Goal: Task Accomplishment & Management: Manage account settings

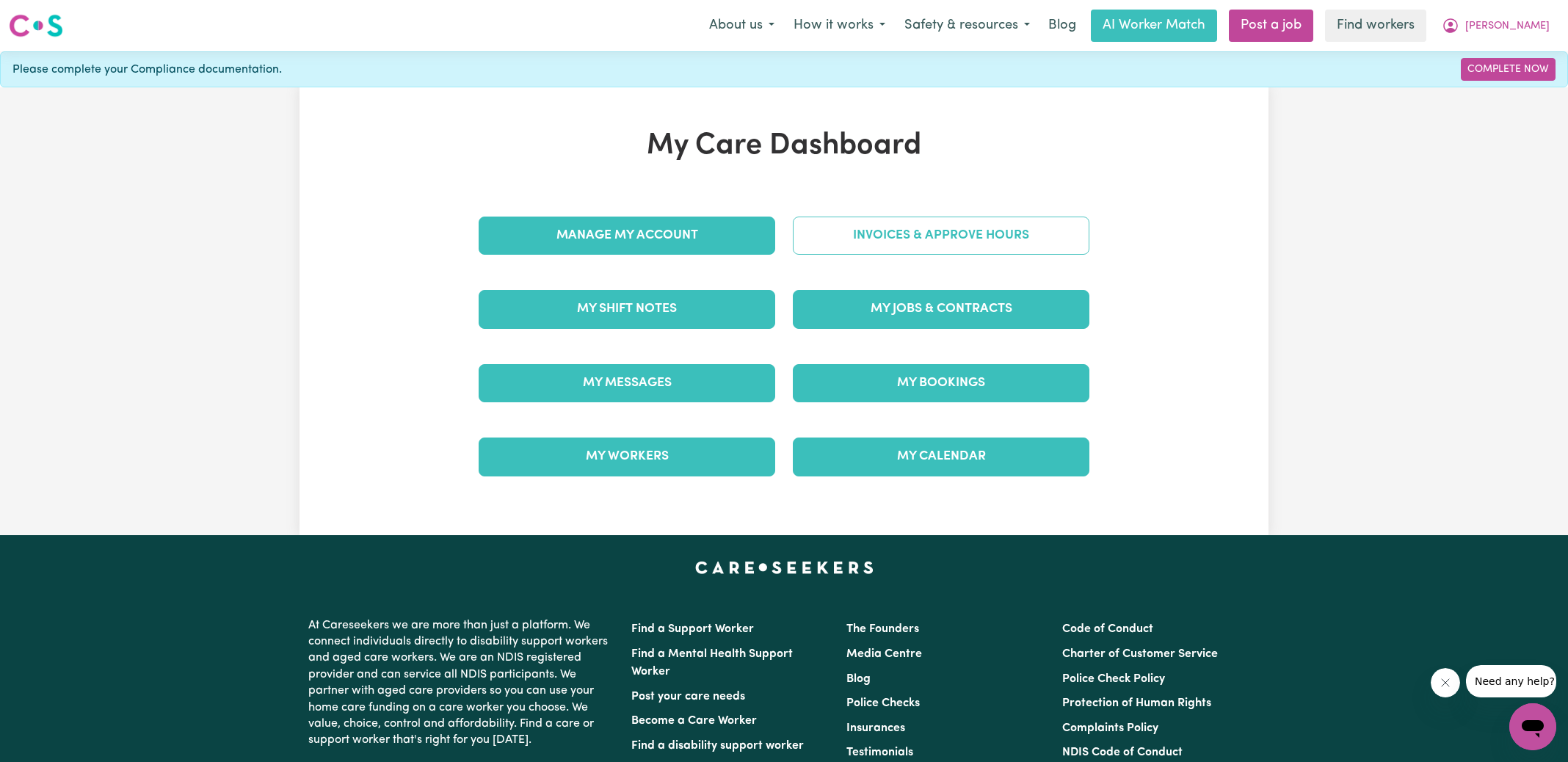
click at [861, 238] on link "Invoices & Approve Hours" at bounding box center [940, 236] width 296 height 39
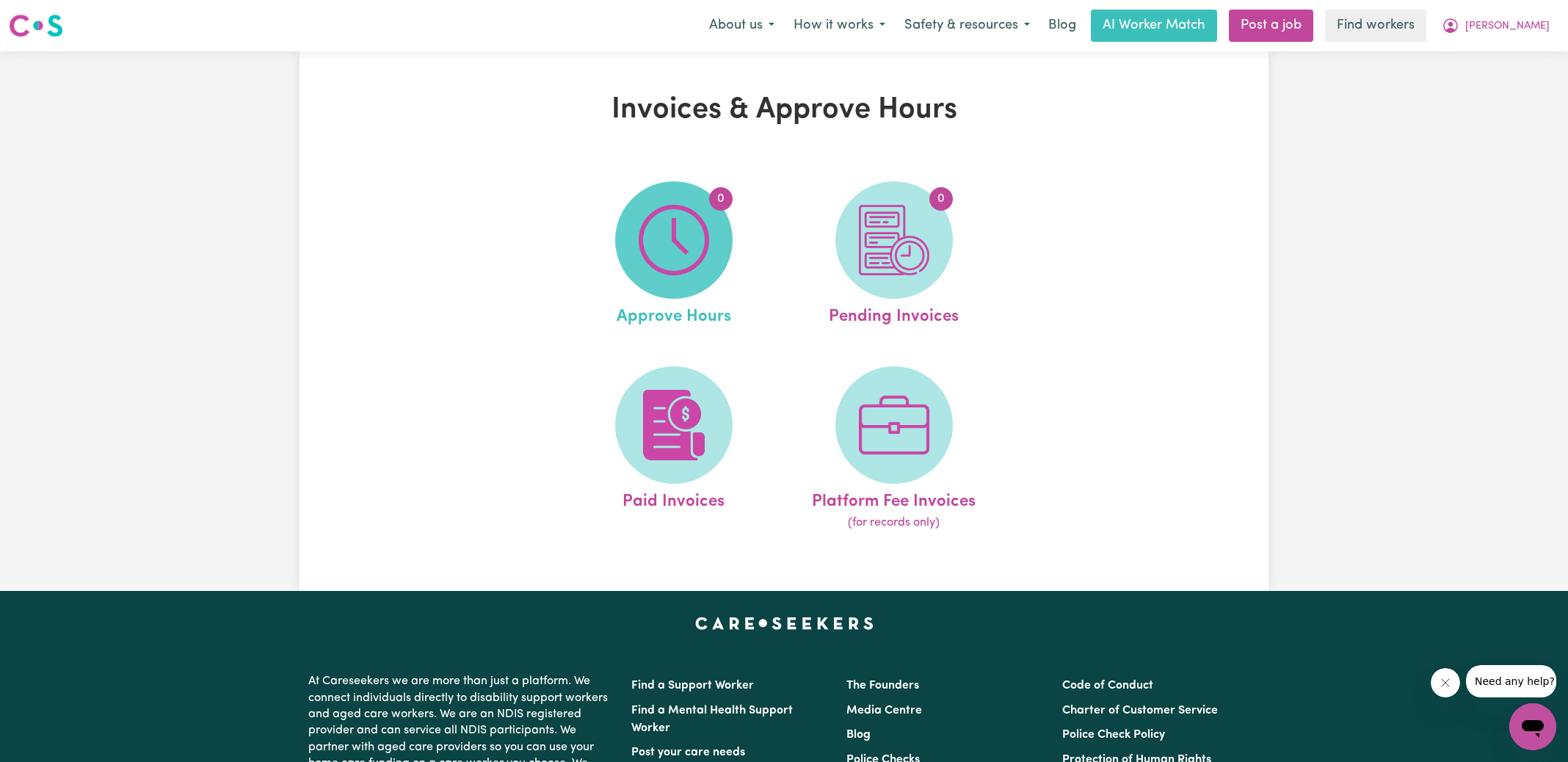
click at [651, 243] on img at bounding box center [673, 240] width 70 height 71
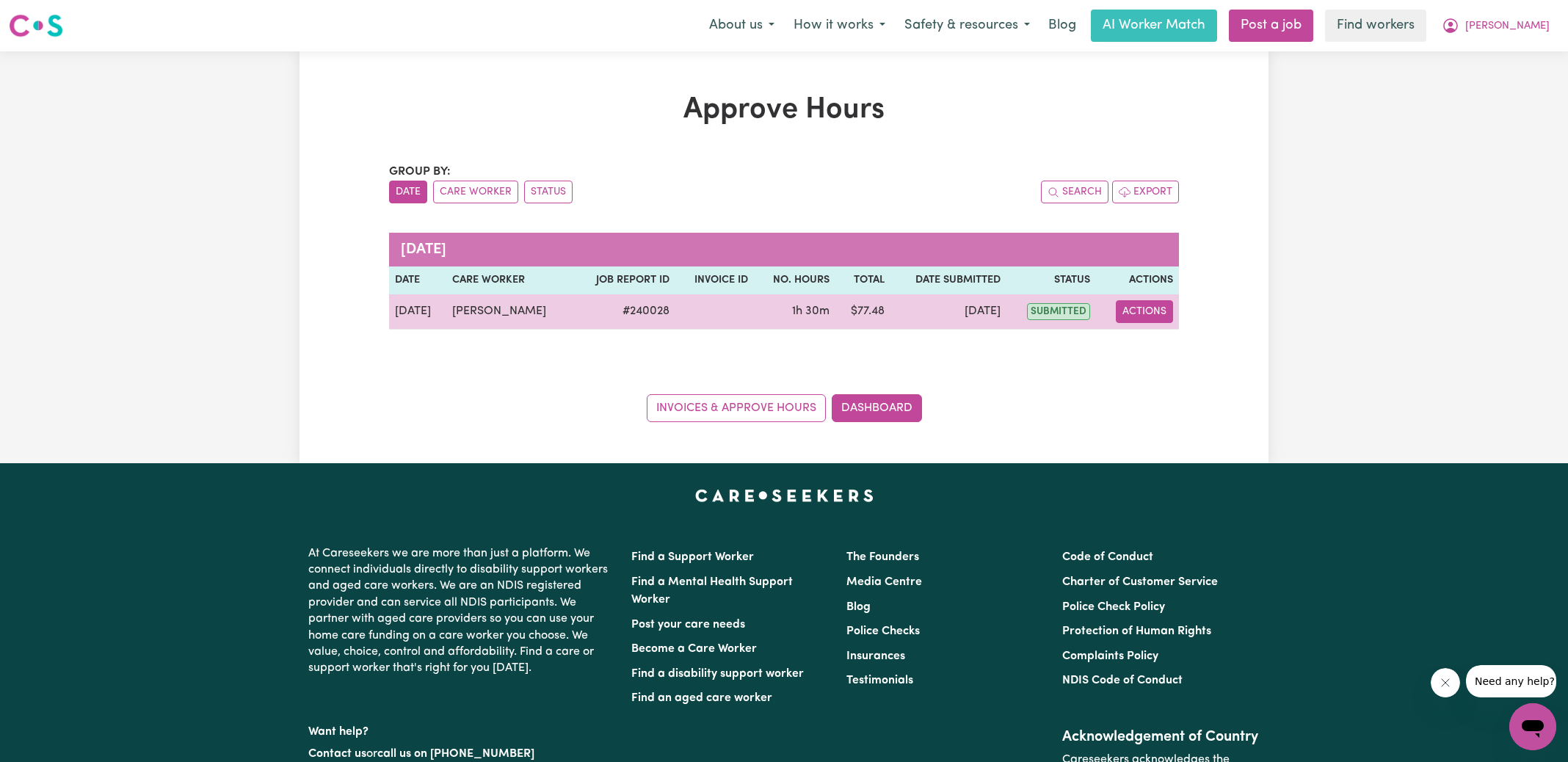
click at [1136, 310] on button "Actions" at bounding box center [1143, 312] width 57 height 23
click at [1139, 339] on icon "View job report 240028" at bounding box center [1134, 345] width 12 height 12
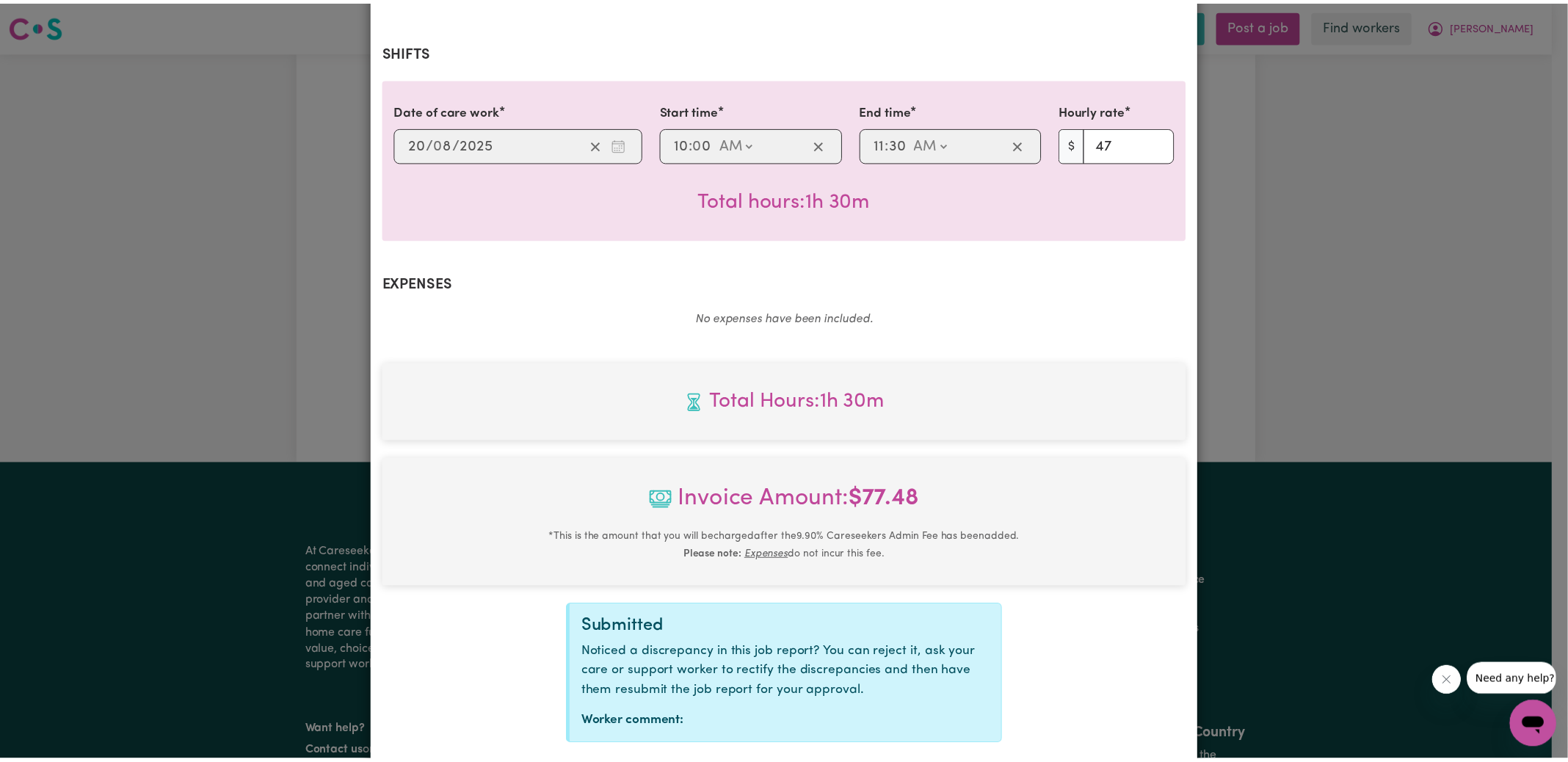
scroll to position [368, 0]
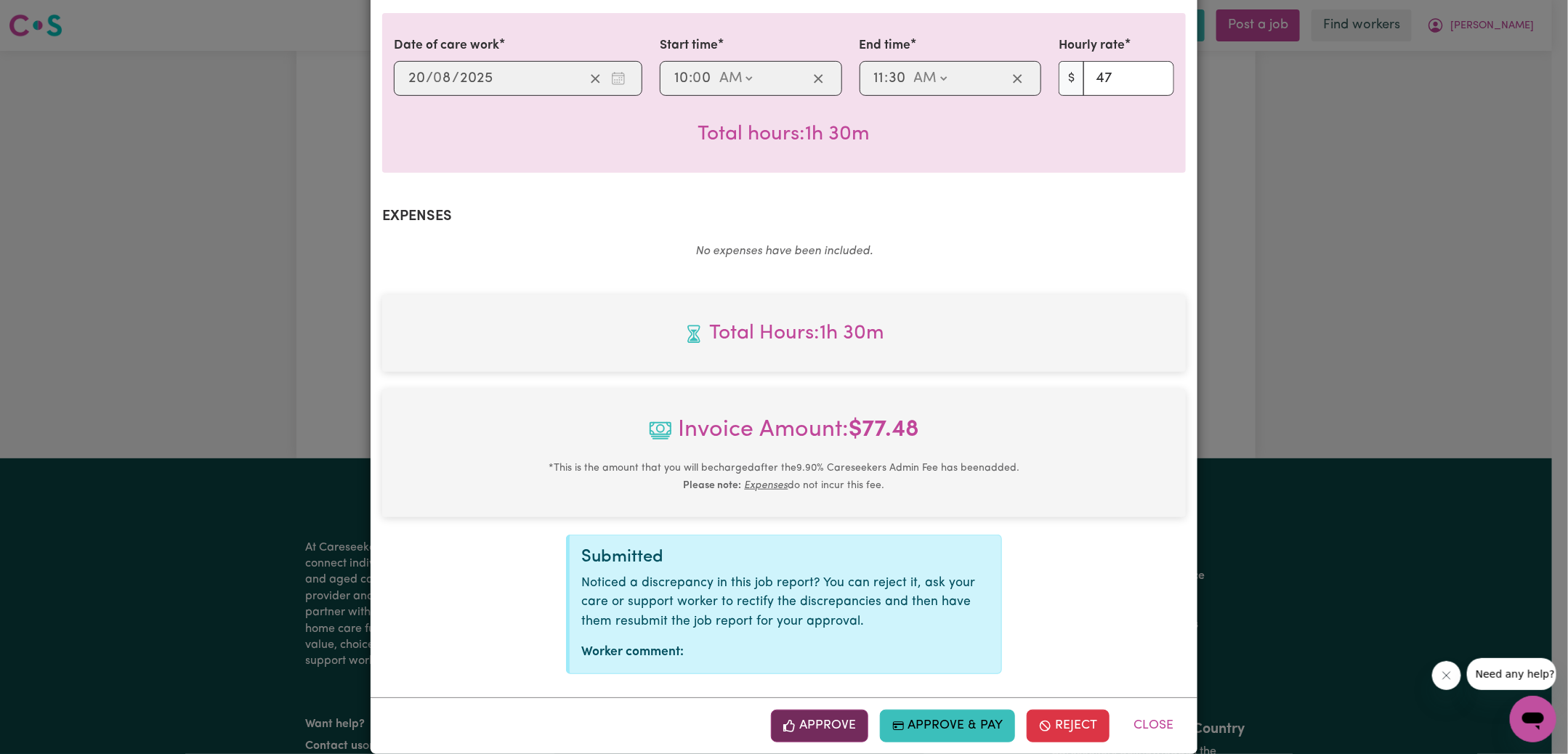
click at [829, 710] on button "Approve" at bounding box center [819, 725] width 98 height 32
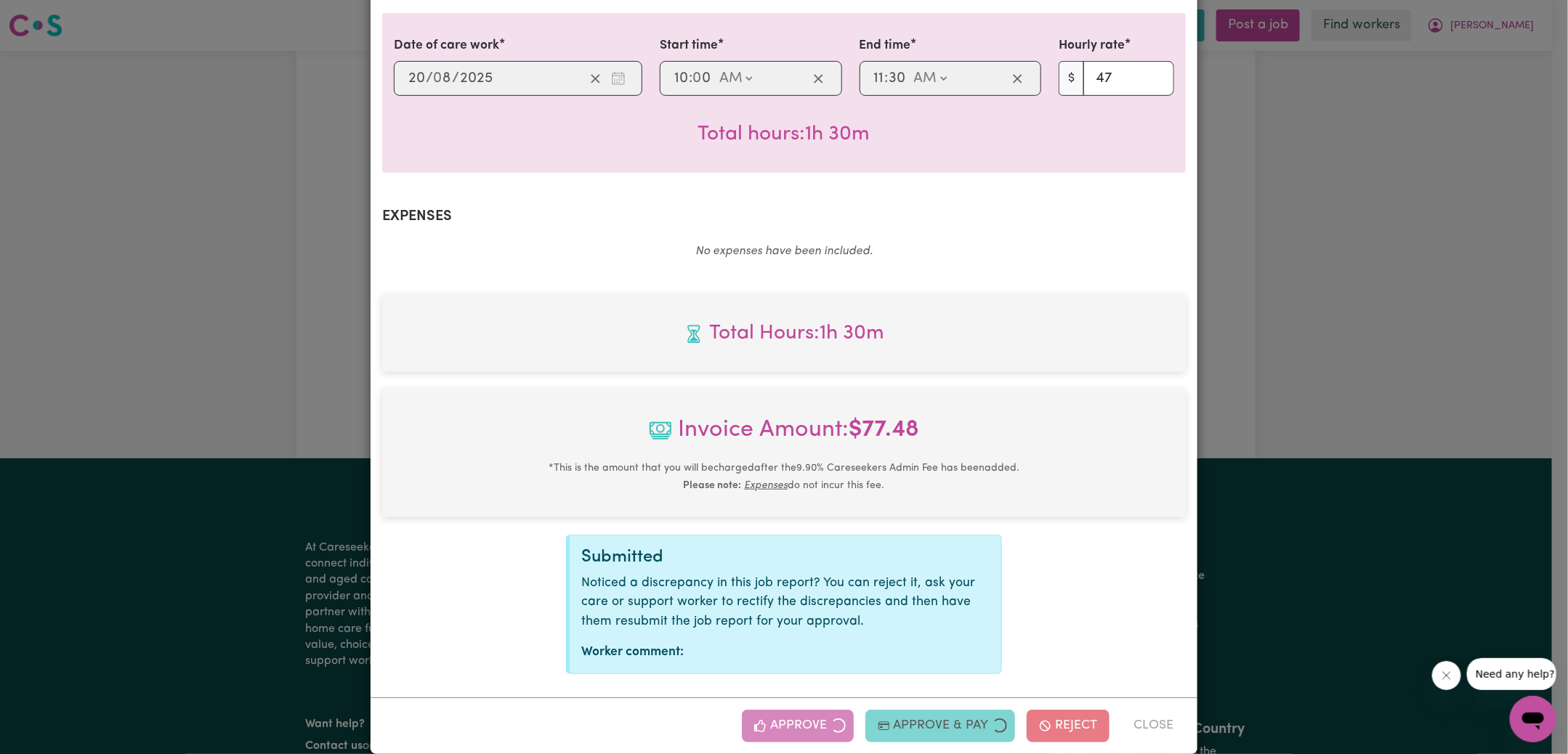
click at [1275, 417] on div "Job Report # 240028 - [PERSON_NAME] Summary Job report # 240028 Client name: [P…" at bounding box center [784, 377] width 1568 height 754
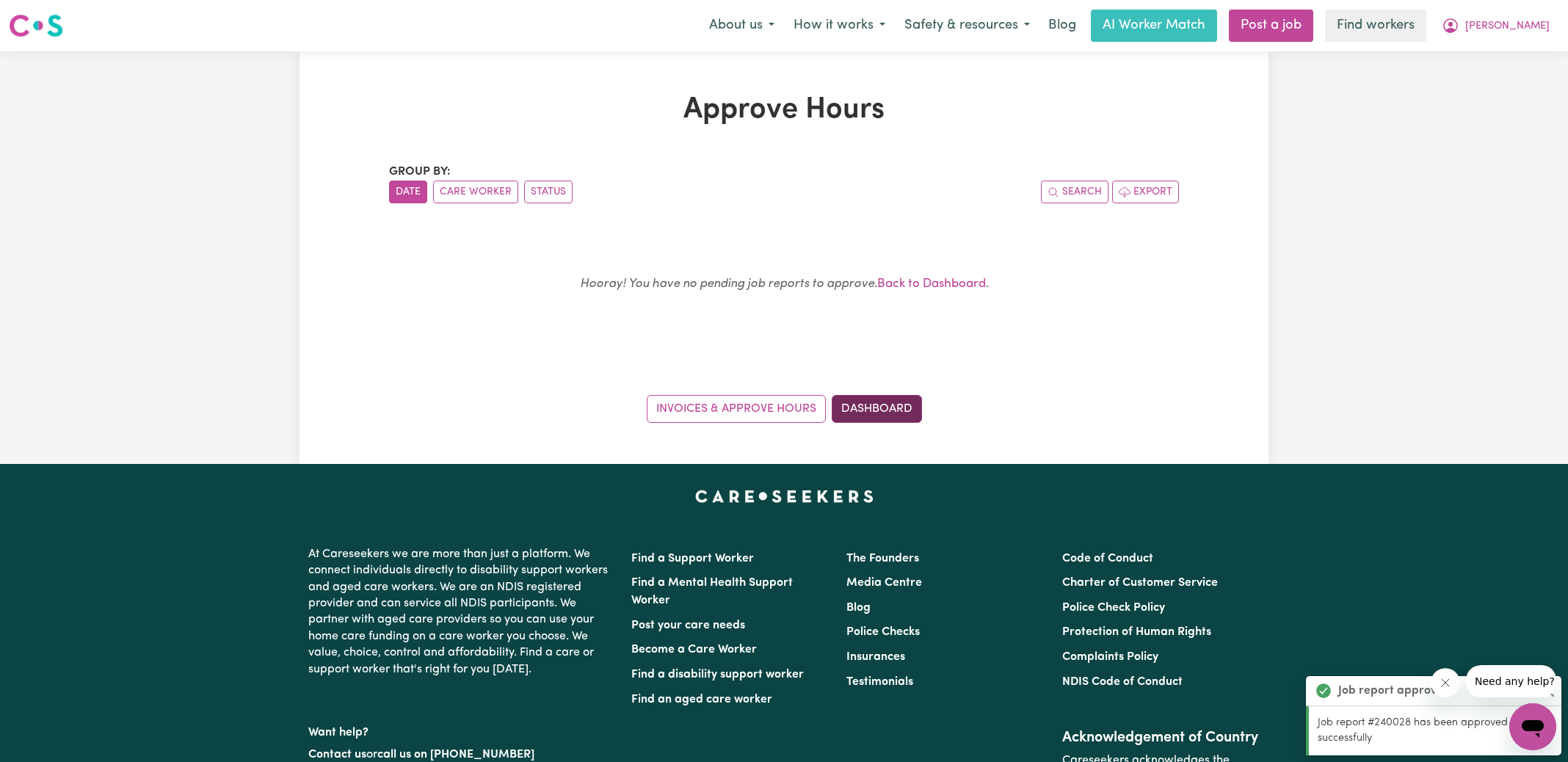
click at [895, 401] on link "Dashboard" at bounding box center [876, 409] width 90 height 28
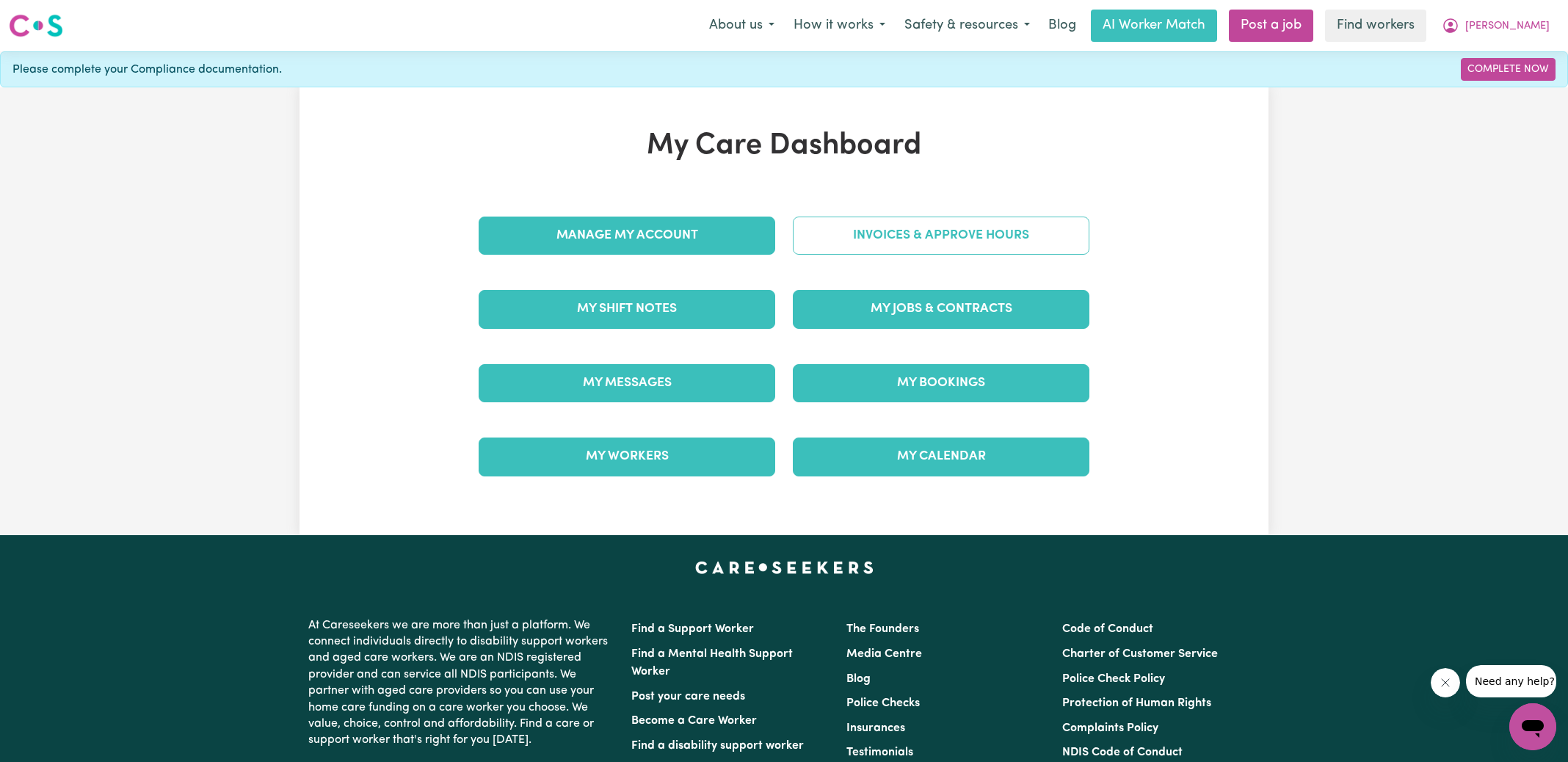
click at [928, 225] on link "Invoices & Approve Hours" at bounding box center [940, 236] width 296 height 39
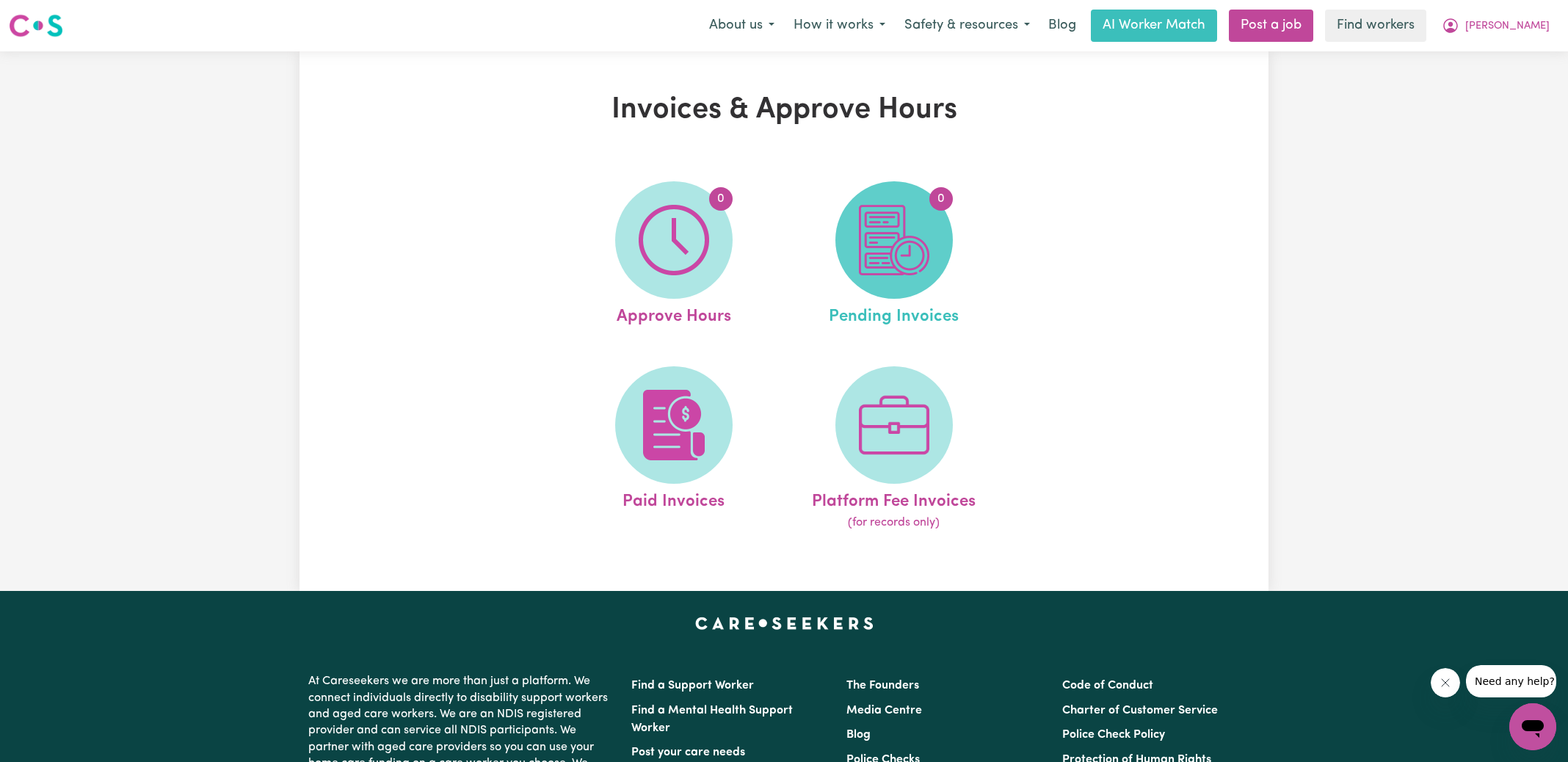
click at [888, 259] on img at bounding box center [893, 240] width 70 height 71
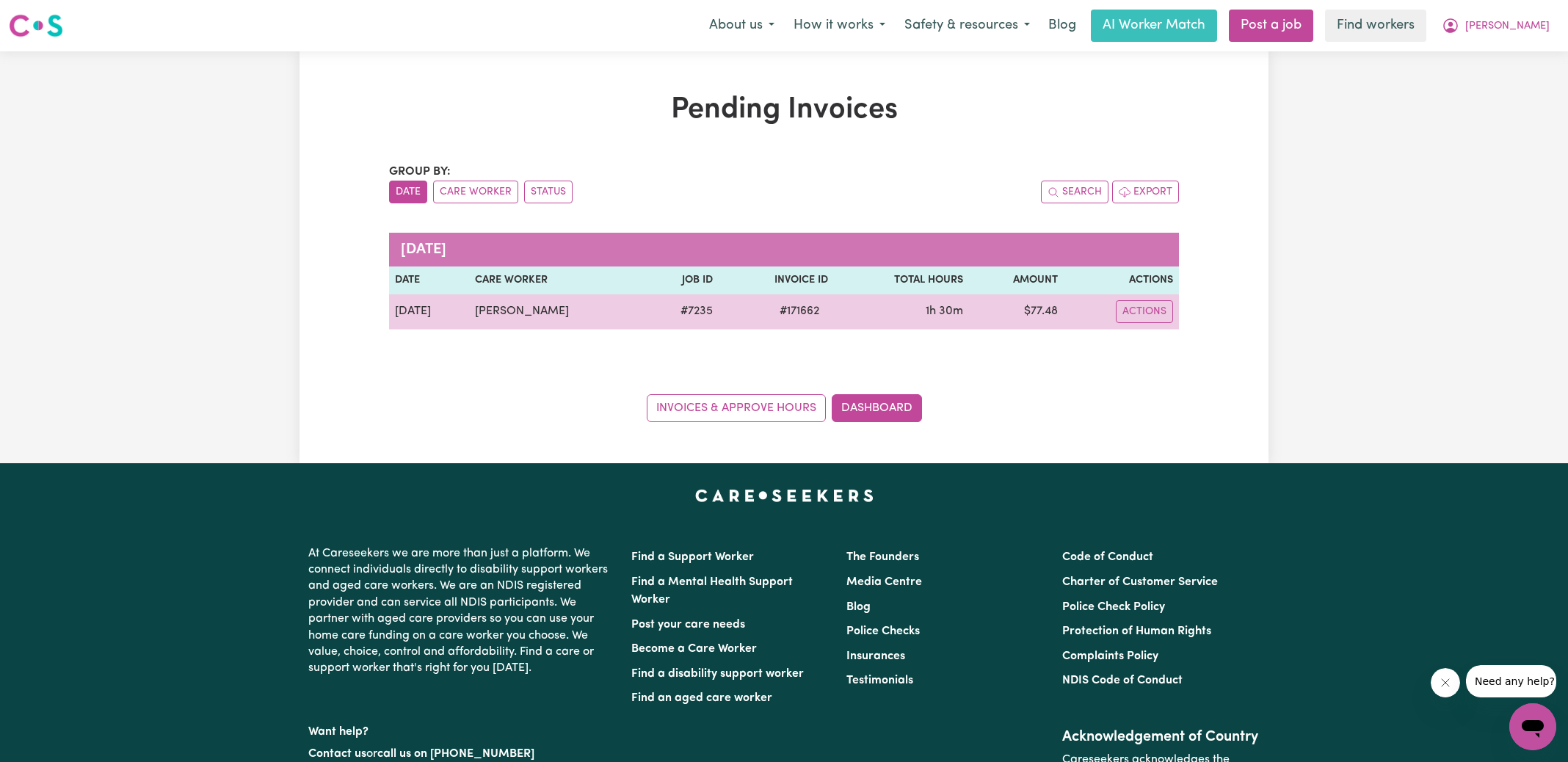
click at [811, 311] on span "# 171662" at bounding box center [798, 311] width 57 height 17
click at [810, 311] on span "# 171662" at bounding box center [798, 311] width 57 height 17
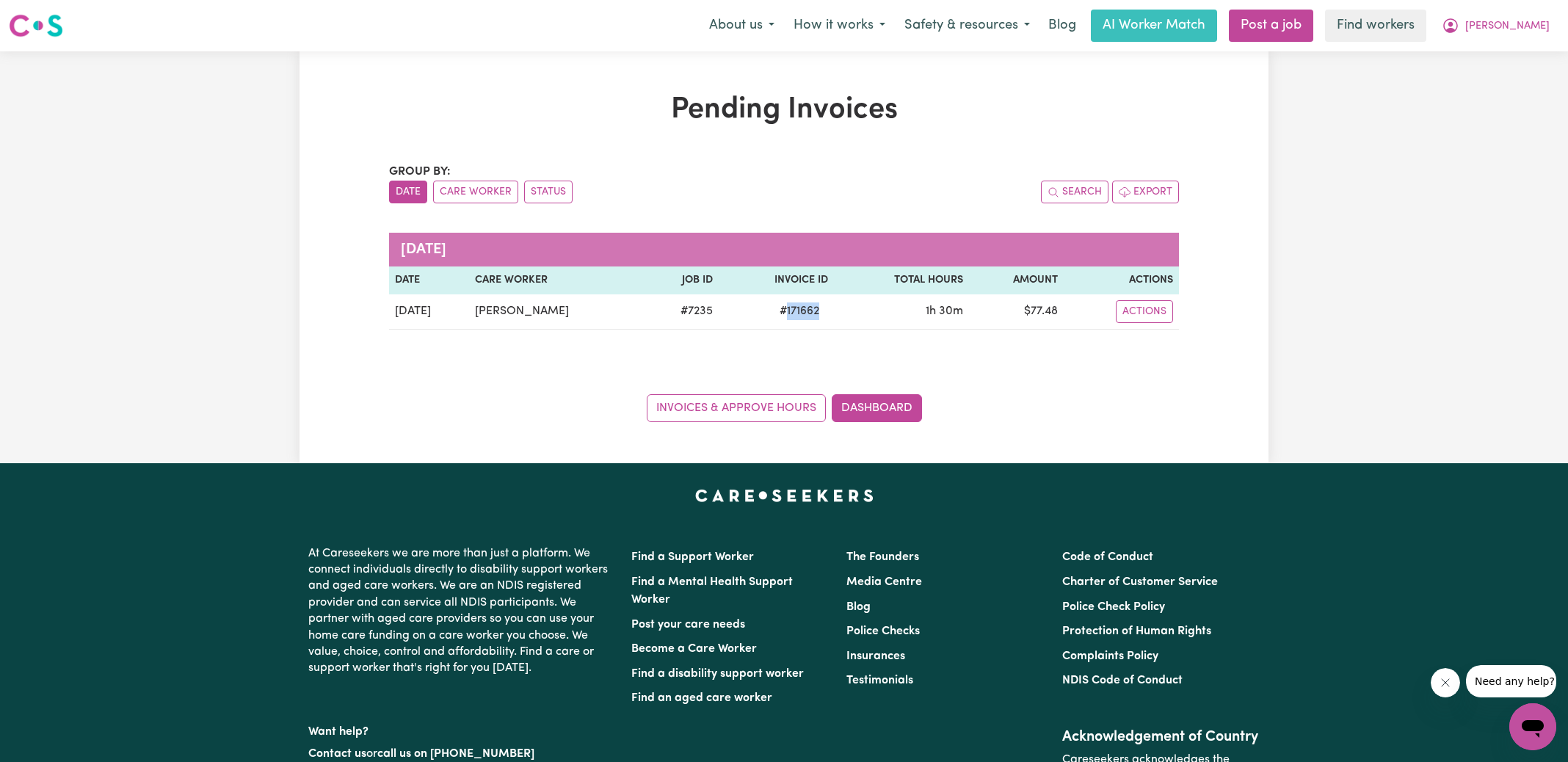
copy span "171662"
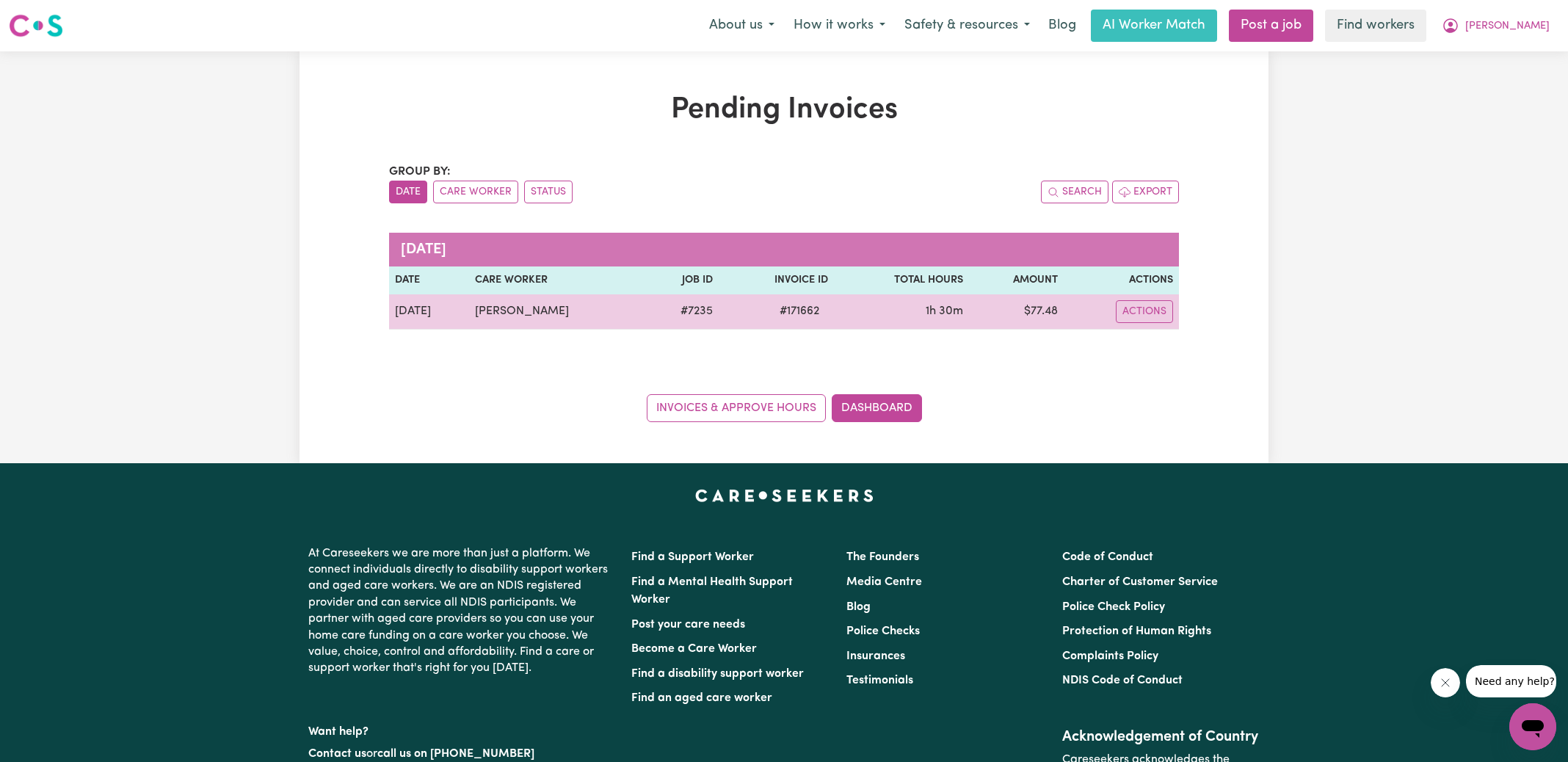
click at [1046, 307] on td "$ 77.48" at bounding box center [1016, 312] width 95 height 35
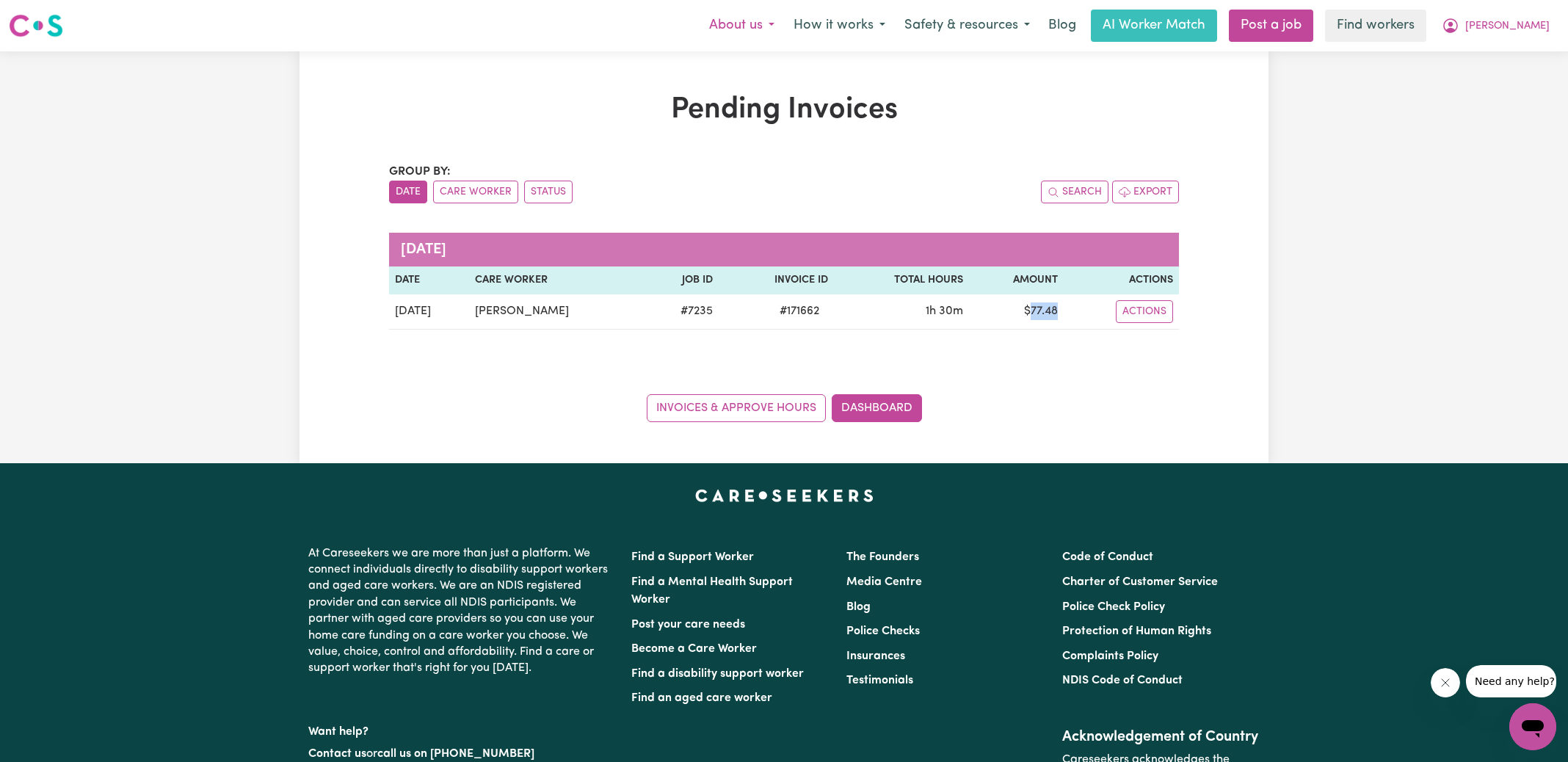
copy td "77.48"
click at [1459, 29] on icon "My Account" at bounding box center [1450, 25] width 17 height 17
click at [1498, 82] on link "Logout" at bounding box center [1500, 84] width 116 height 28
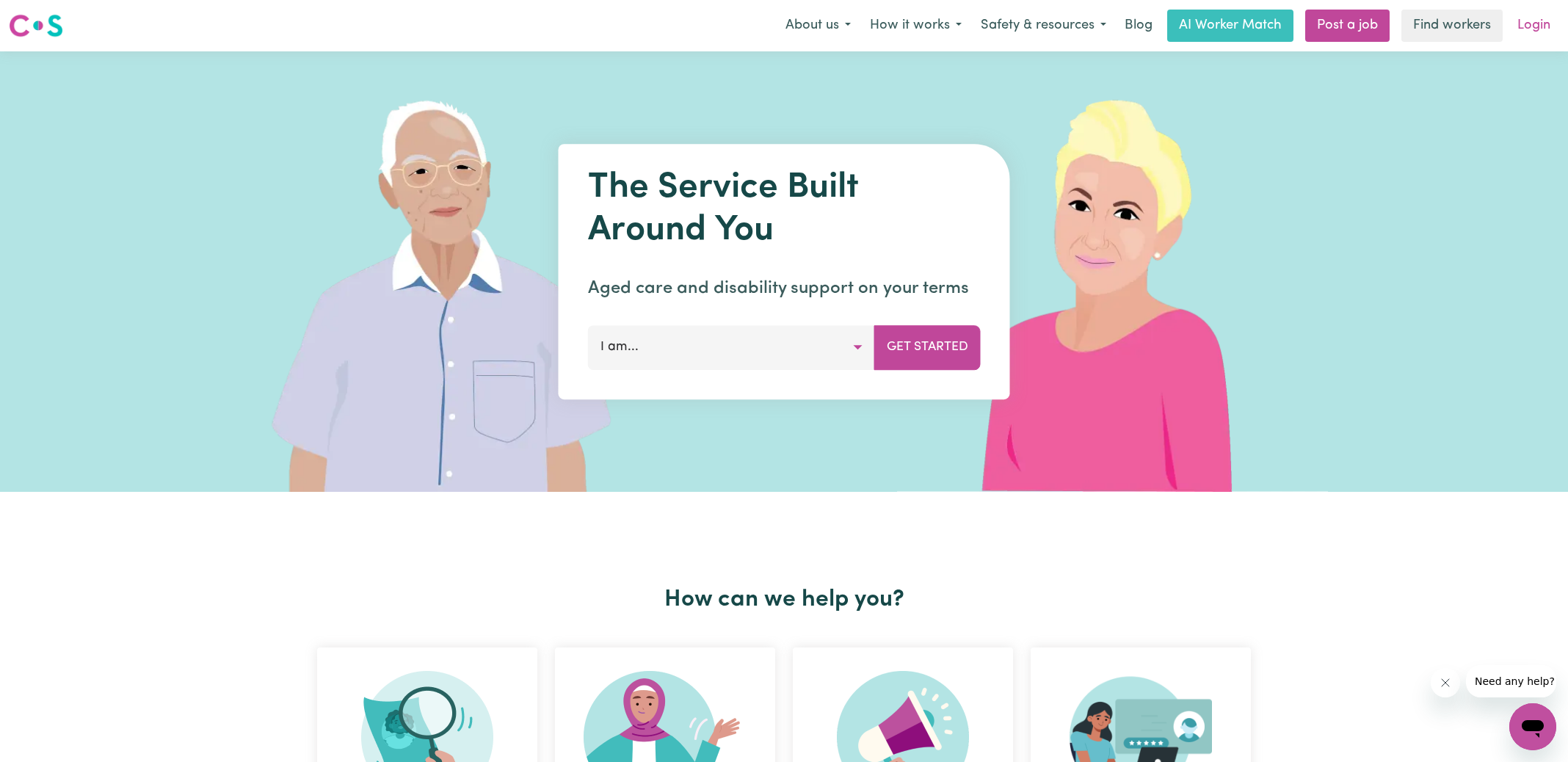
click at [1530, 25] on link "Login" at bounding box center [1533, 25] width 50 height 32
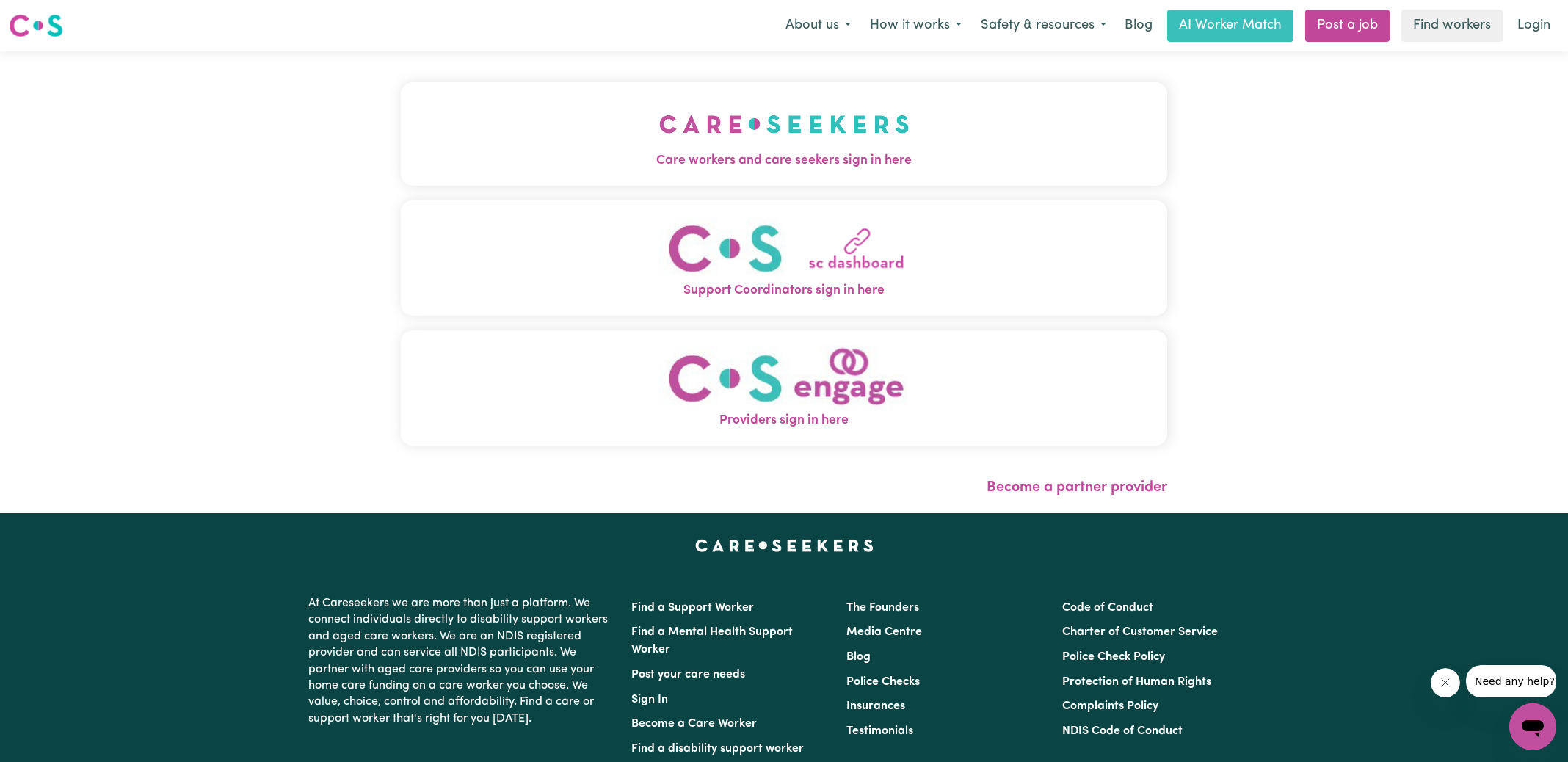
click at [685, 131] on img "Care workers and care seekers sign in here" at bounding box center [784, 124] width 250 height 54
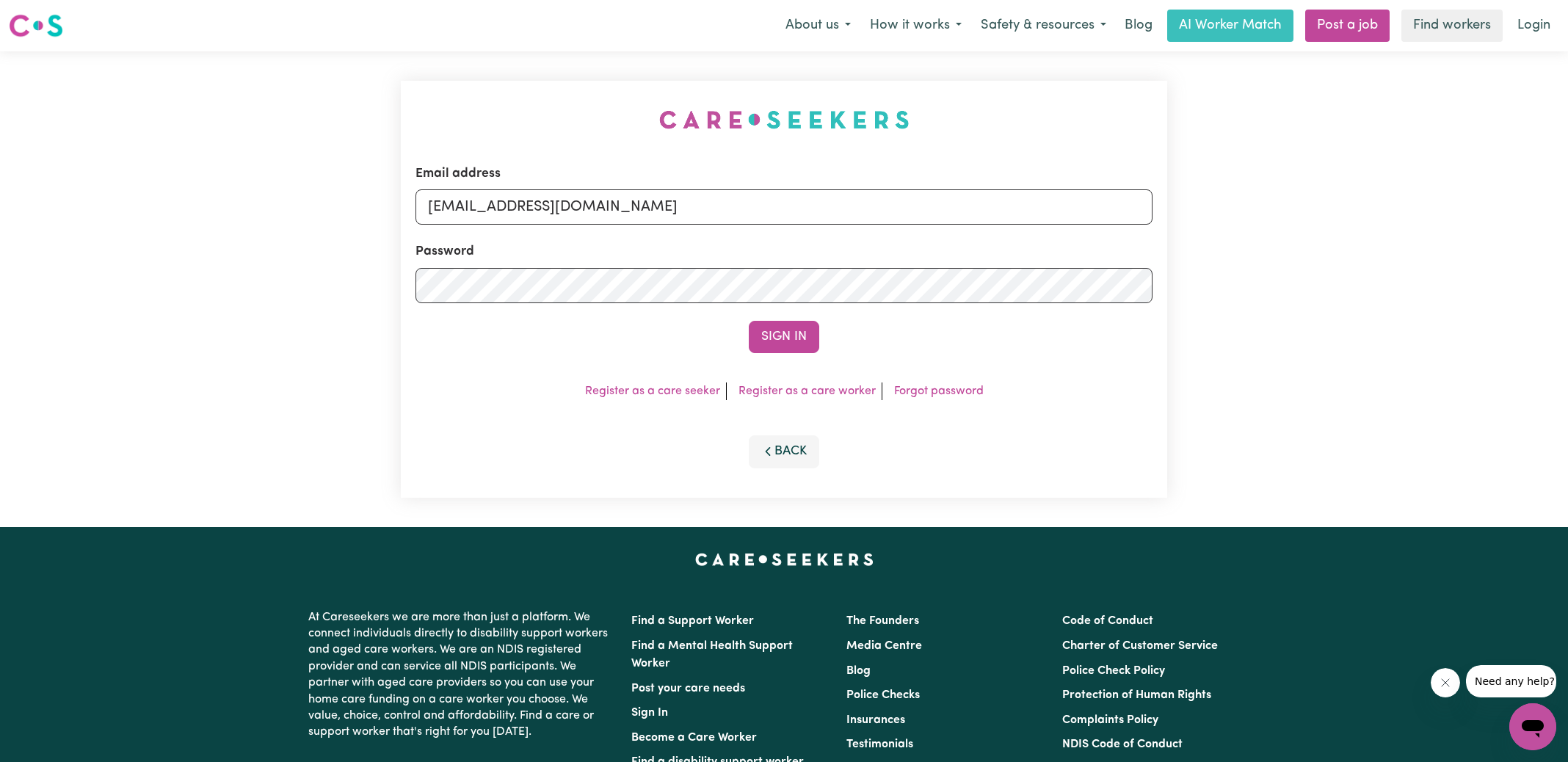
click at [452, 102] on div "Email address [EMAIL_ADDRESS][DOMAIN_NAME] Password Sign In Register as a care …" at bounding box center [784, 289] width 784 height 476
drag, startPoint x: 503, startPoint y: 206, endPoint x: 1518, endPoint y: 284, distance: 1018.0
click at [1518, 284] on div "Email address [EMAIL_ADDRESS][DOMAIN_NAME] Password Sign In Register as a care …" at bounding box center [784, 289] width 1568 height 476
type input "[EMAIL_ADDRESS][DOMAIN_NAME]"
click at [748, 321] on button "Sign In" at bounding box center [783, 336] width 70 height 32
